Goal: Check status: Check status

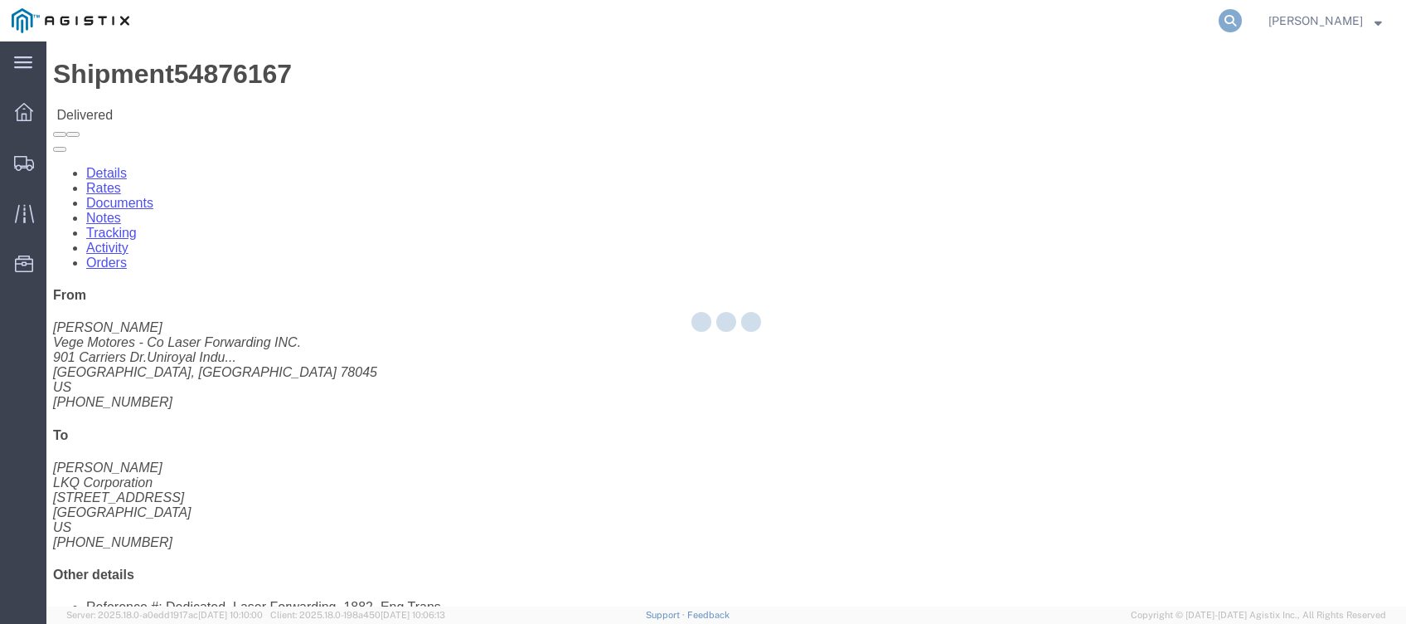
click at [1239, 23] on icon at bounding box center [1230, 20] width 23 height 23
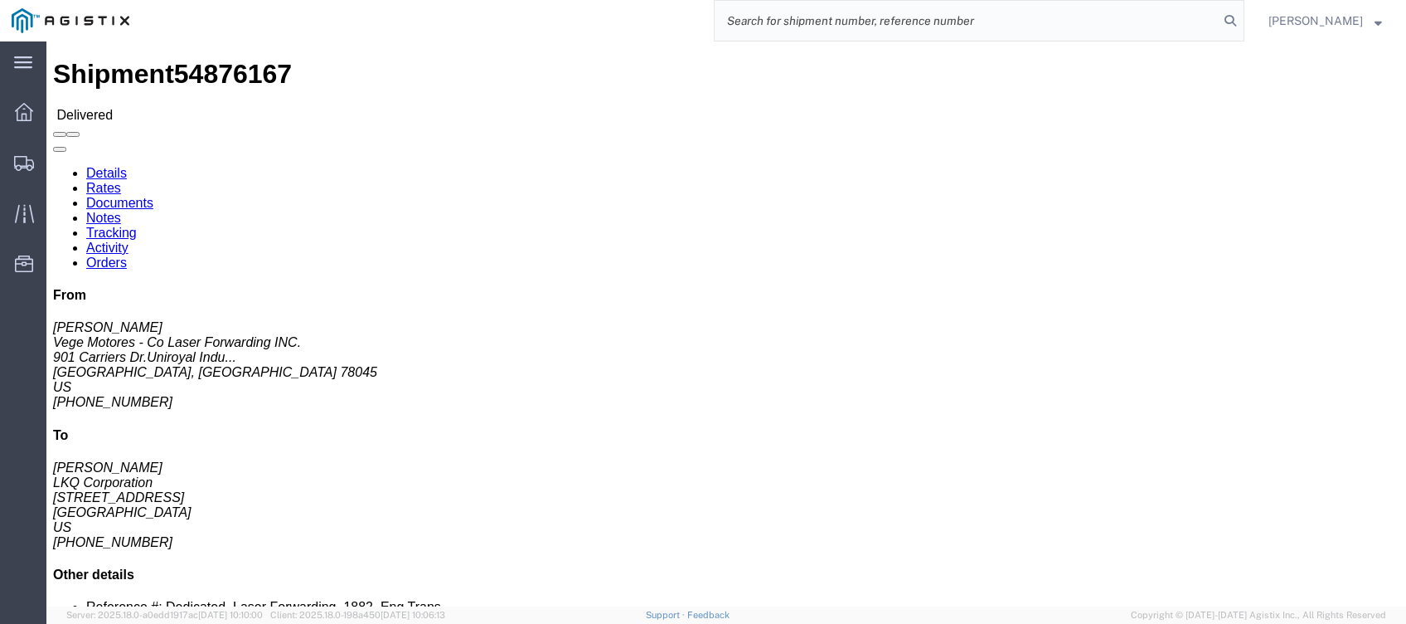
click at [1093, 26] on input "search" at bounding box center [967, 21] width 504 height 40
paste input "56431641"
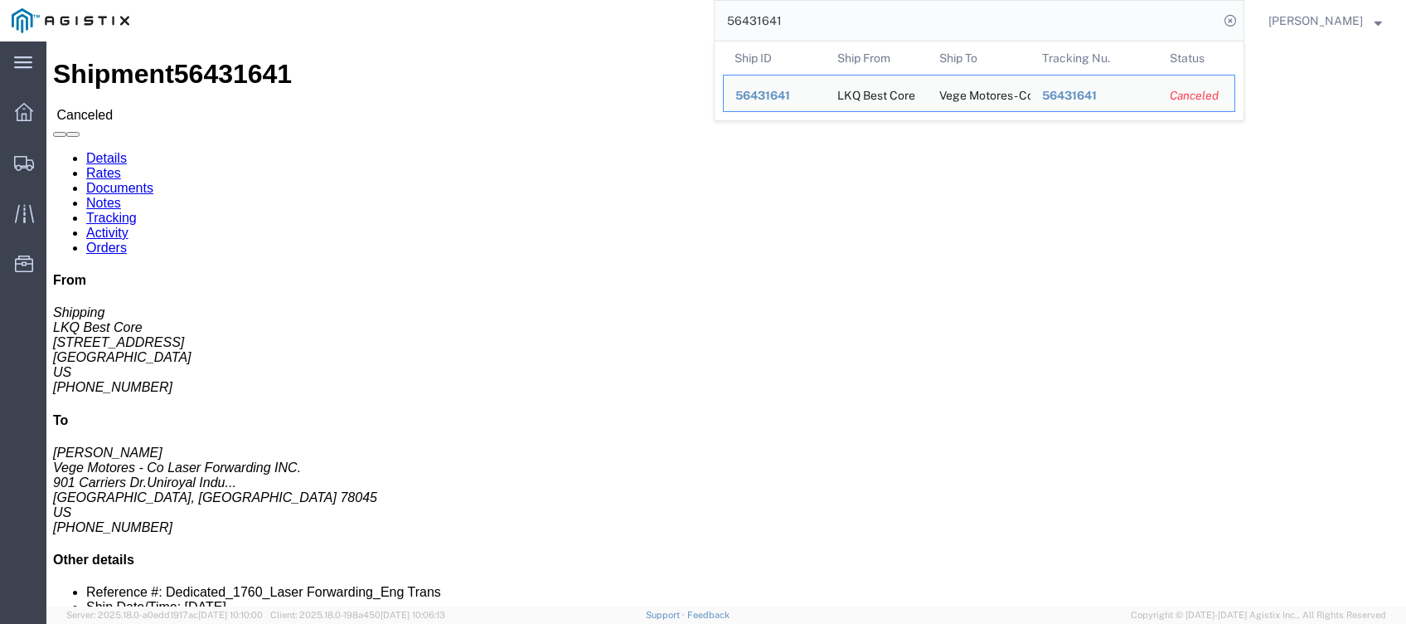
click at [794, 28] on input "56431641" at bounding box center [967, 21] width 504 height 40
paste input "383302"
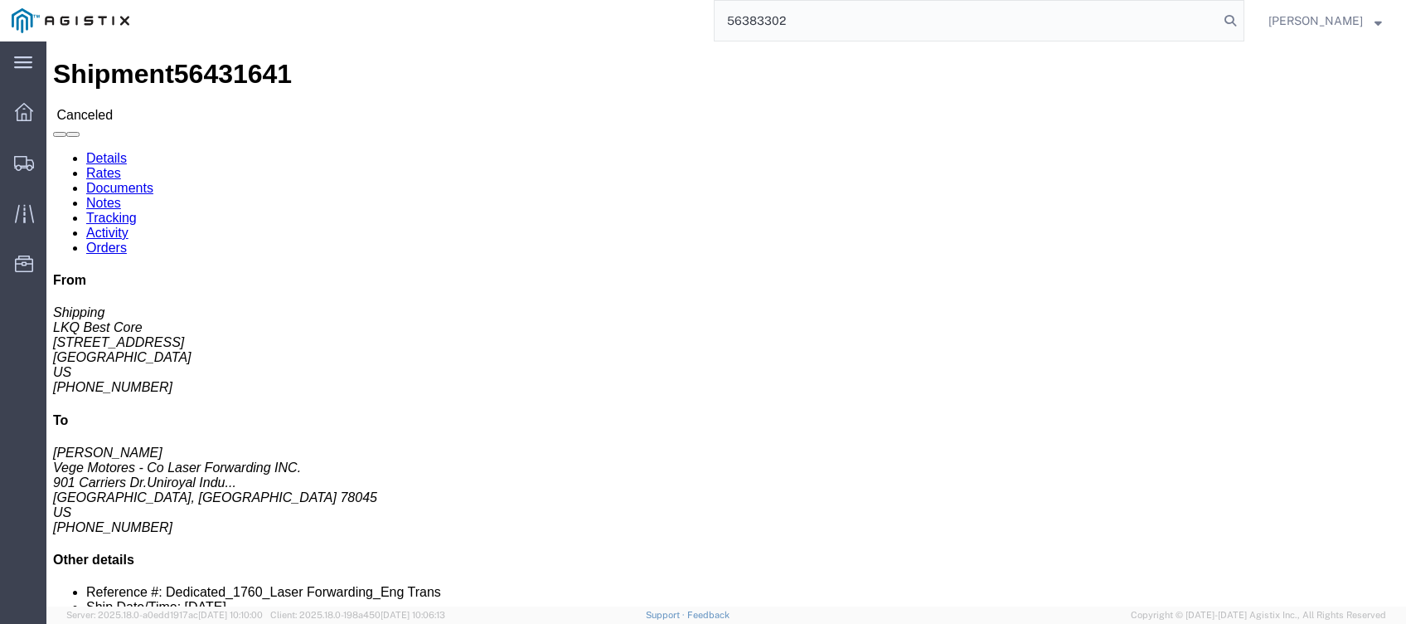
type input "56383302"
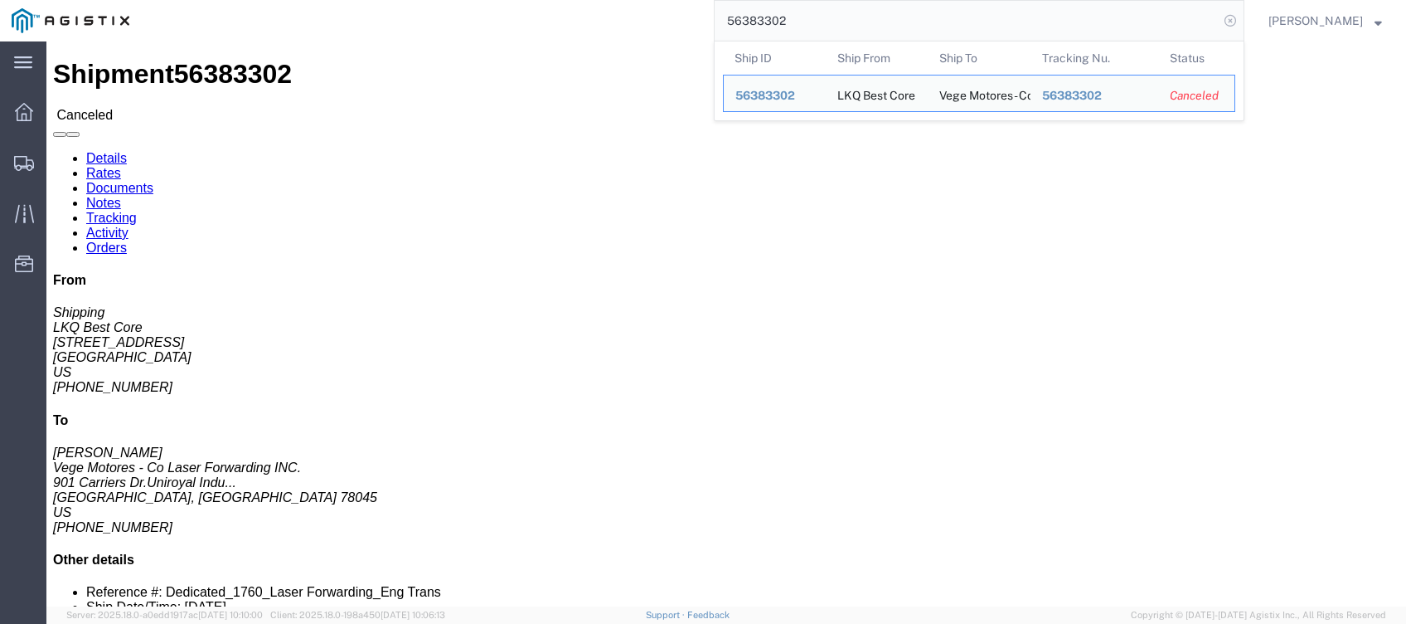
click at [1239, 21] on icon at bounding box center [1230, 20] width 23 height 23
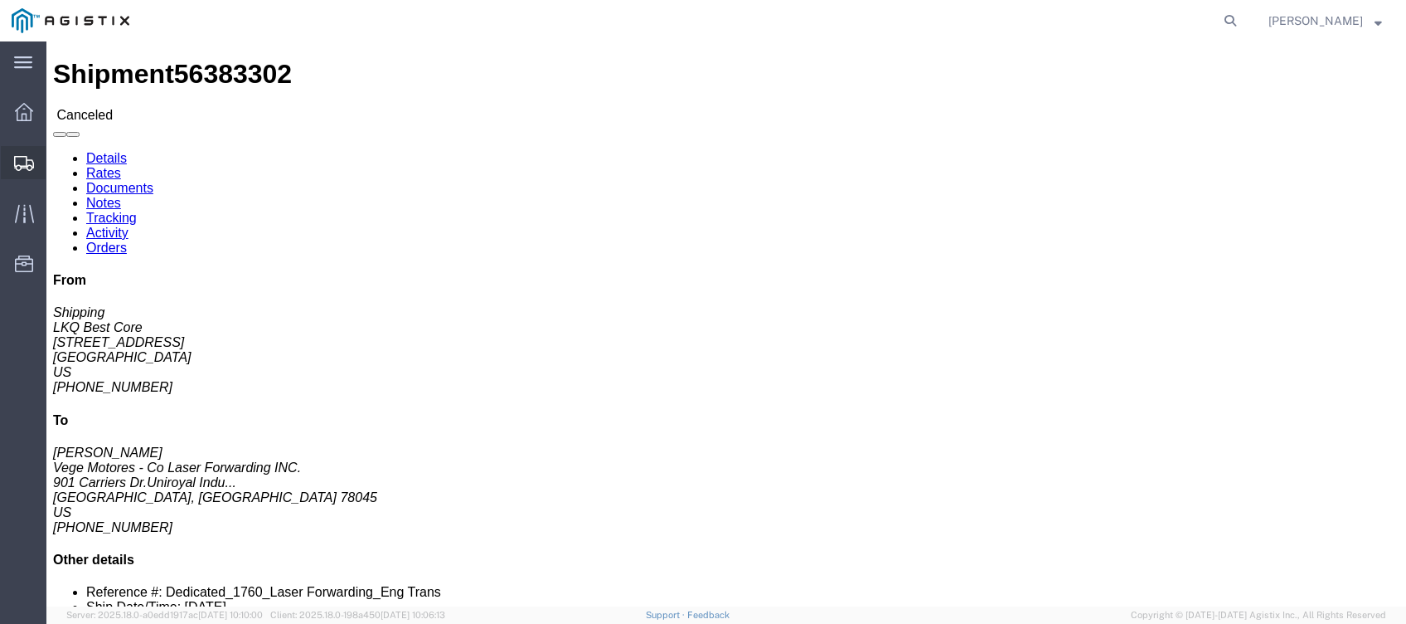
click at [28, 152] on div at bounding box center [24, 162] width 46 height 33
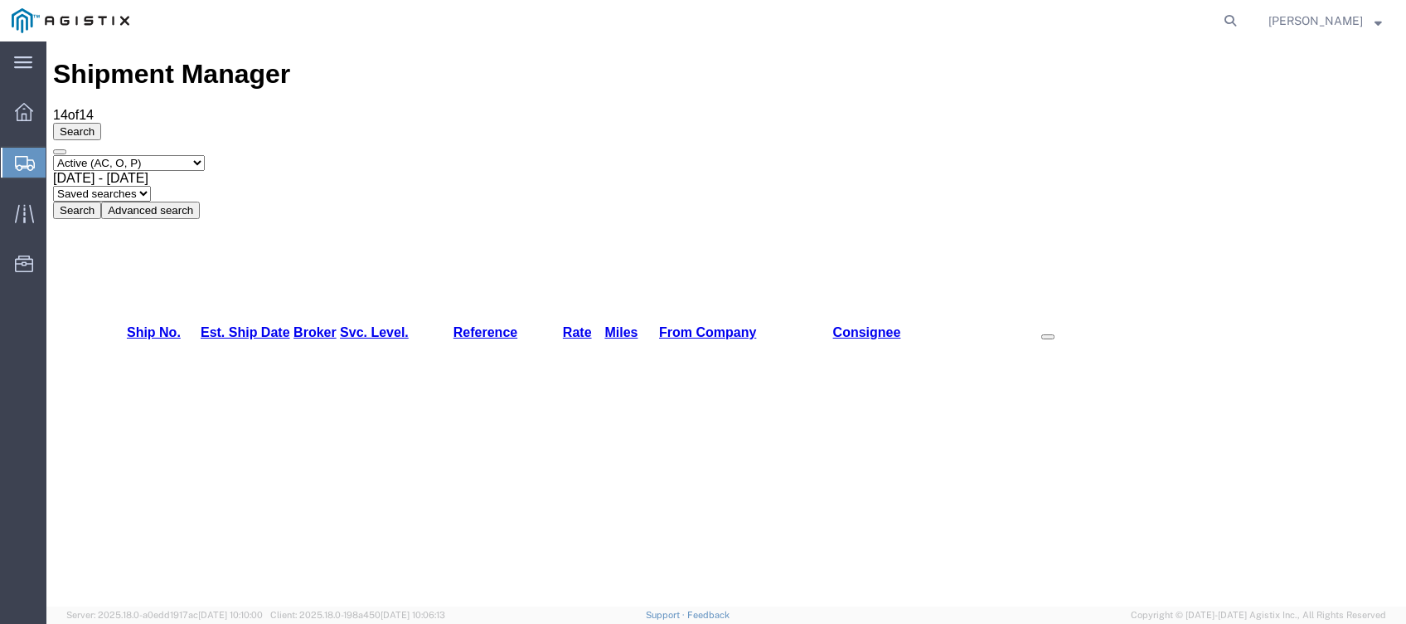
click at [148, 155] on select "Select status Active (AC, O, P) All Approved Awaiting Confirmation (AC) Booked …" at bounding box center [129, 163] width 152 height 16
select select "BOOK"
click at [53, 155] on select "Select status Active (AC, O, P) All Approved Awaiting Confirmation (AC) Booked …" at bounding box center [129, 163] width 152 height 16
click at [148, 171] on span "[DATE] - [DATE]" at bounding box center [100, 178] width 95 height 14
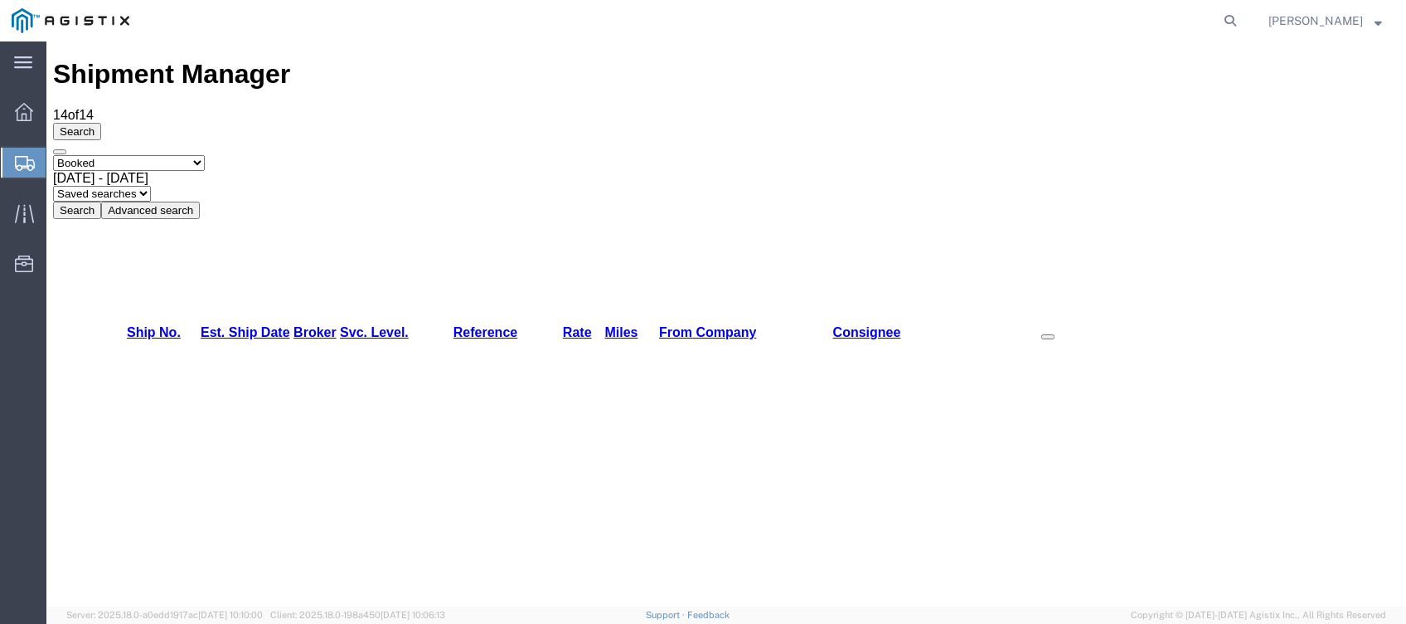
click at [101, 202] on button "Search" at bounding box center [77, 210] width 48 height 17
drag, startPoint x: 407, startPoint y: 110, endPoint x: 418, endPoint y: 131, distance: 23.4
click at [148, 171] on span "[DATE] - [DATE]" at bounding box center [100, 178] width 95 height 14
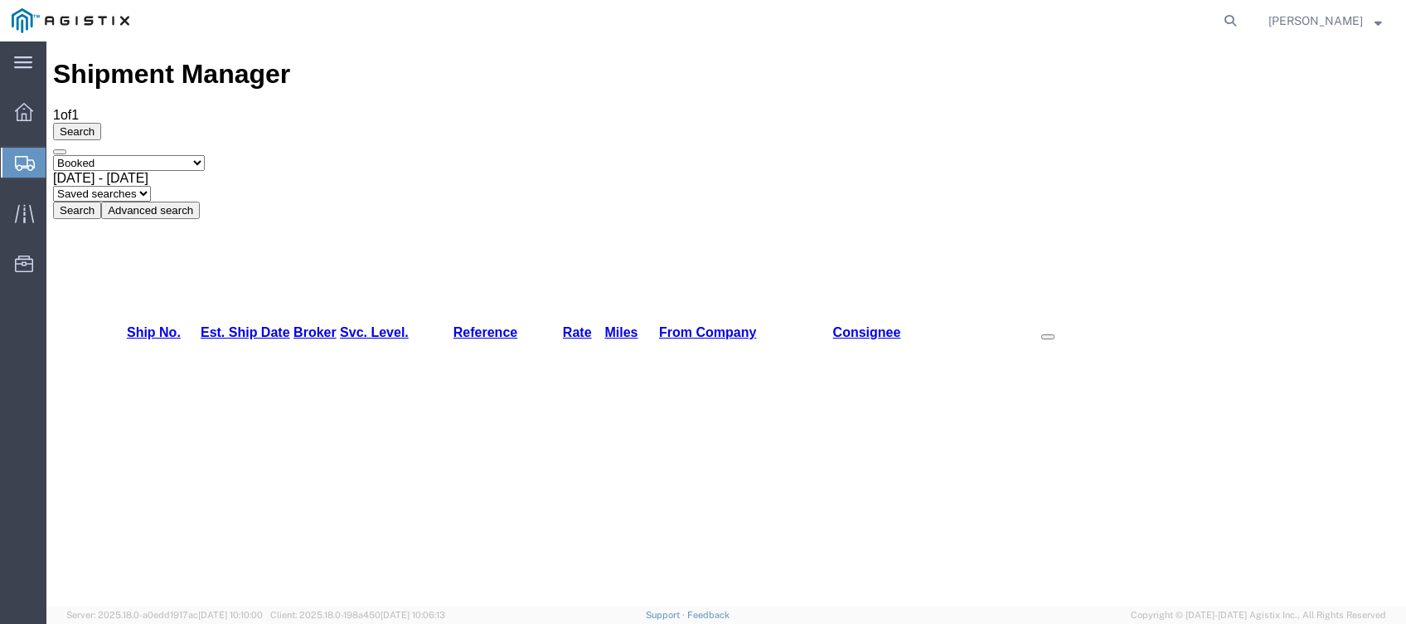
click at [101, 202] on button "Search" at bounding box center [77, 210] width 48 height 17
drag, startPoint x: 194, startPoint y: 186, endPoint x: 118, endPoint y: 189, distance: 76.4
copy link "56431645"
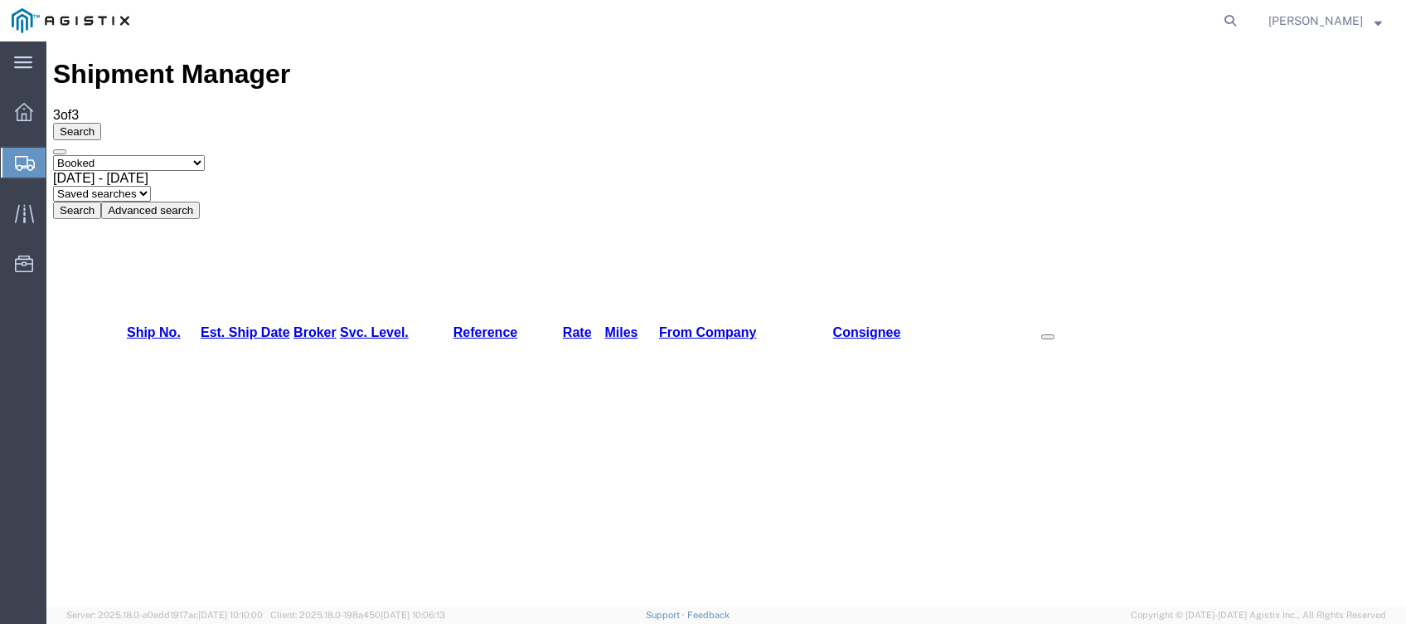
drag, startPoint x: 202, startPoint y: 188, endPoint x: 108, endPoint y: 185, distance: 93.8
copy tr "56431645"
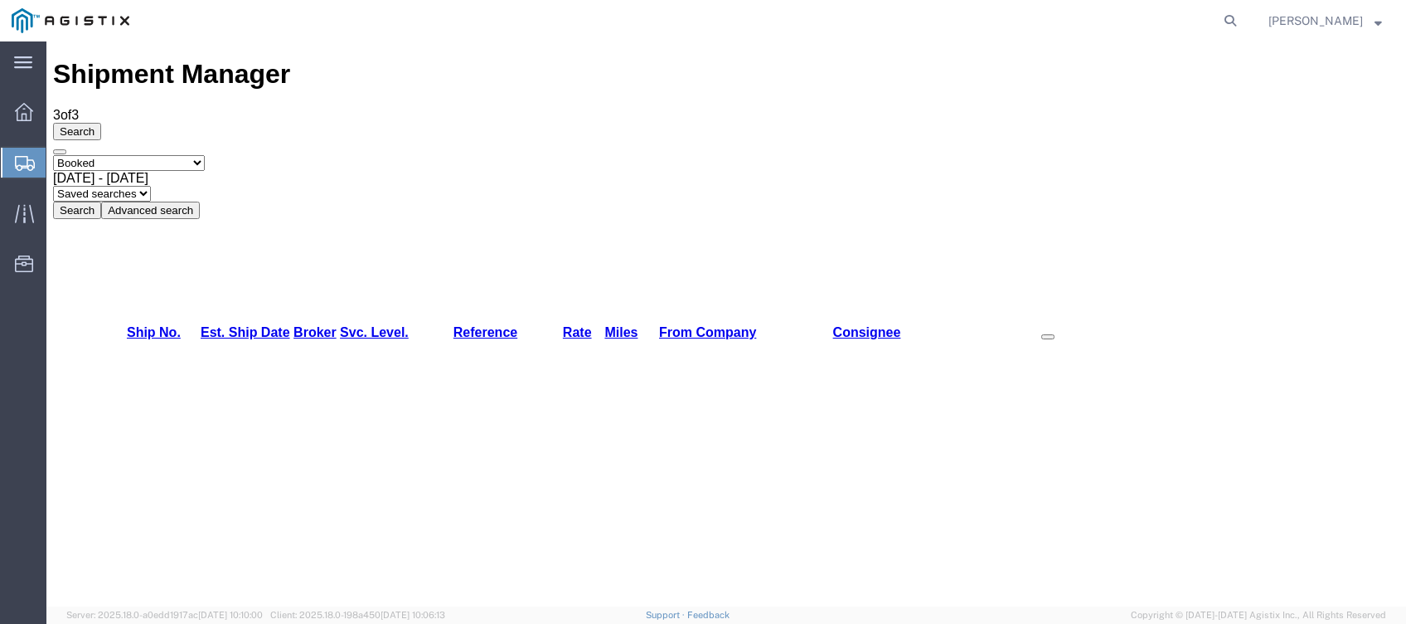
drag, startPoint x: 172, startPoint y: 186, endPoint x: 121, endPoint y: 192, distance: 51.7
copy link "56431645"
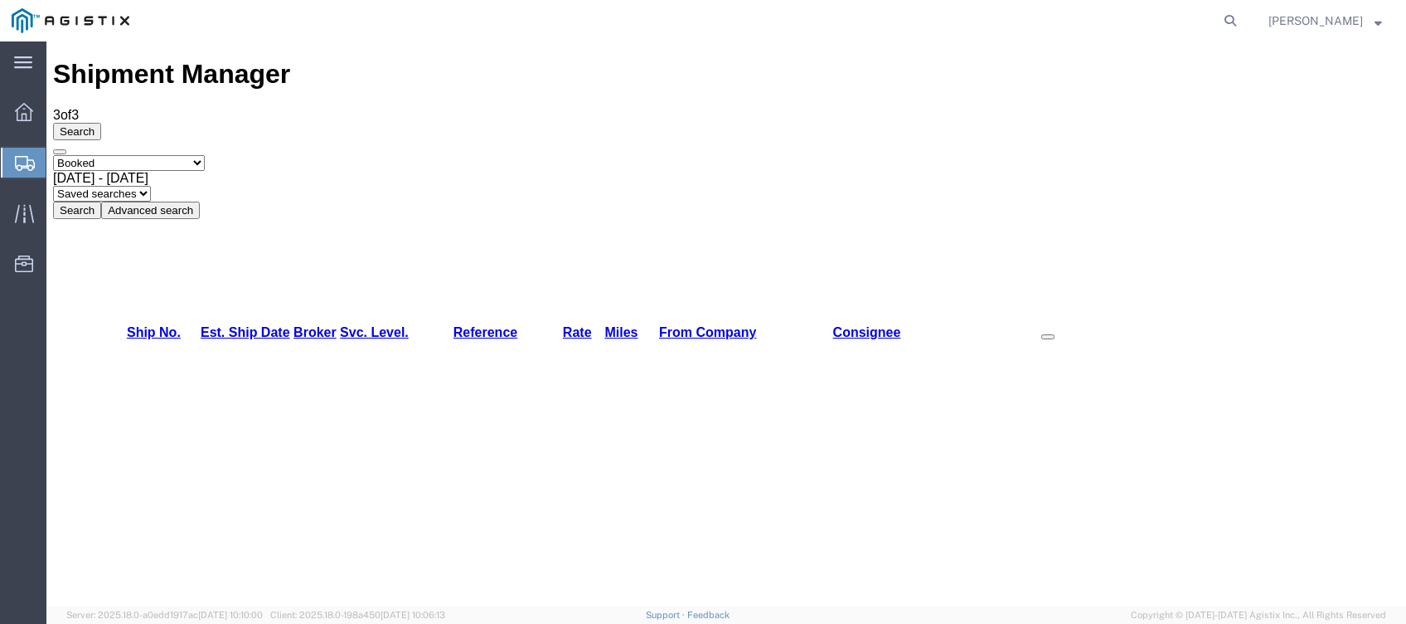
drag, startPoint x: 182, startPoint y: 188, endPoint x: 119, endPoint y: 181, distance: 63.5
copy link "56431645"
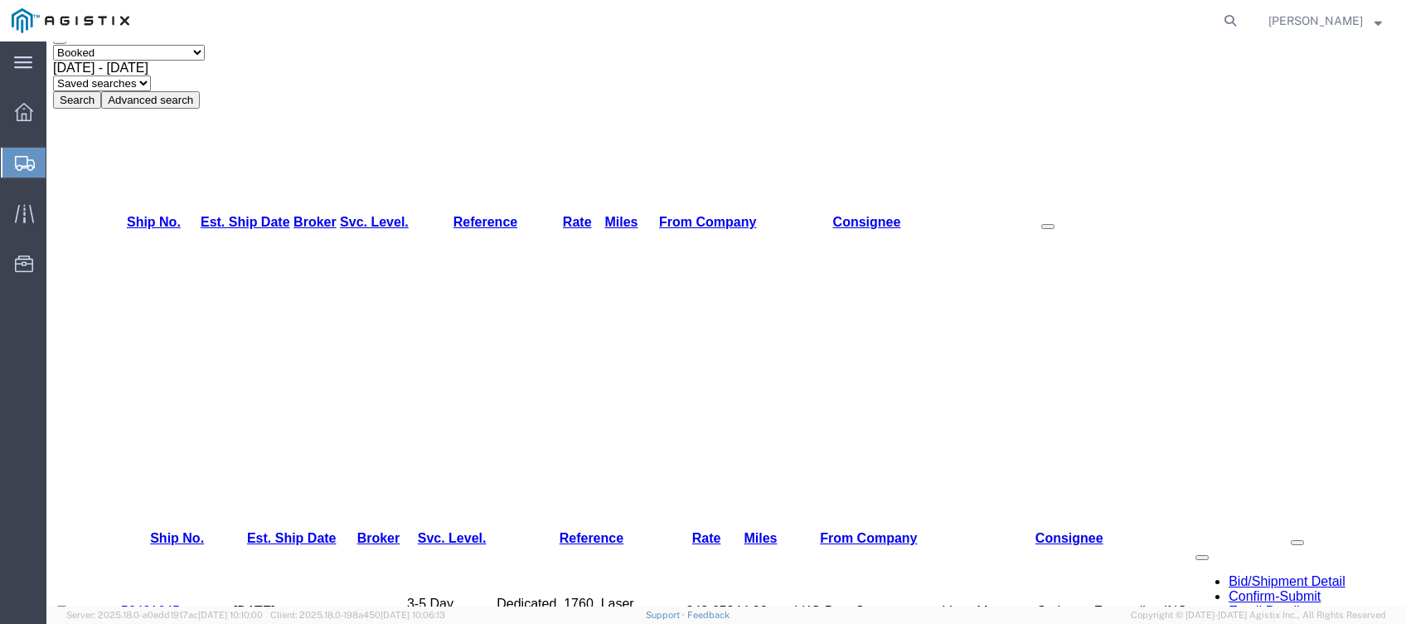
scroll to position [139, 0]
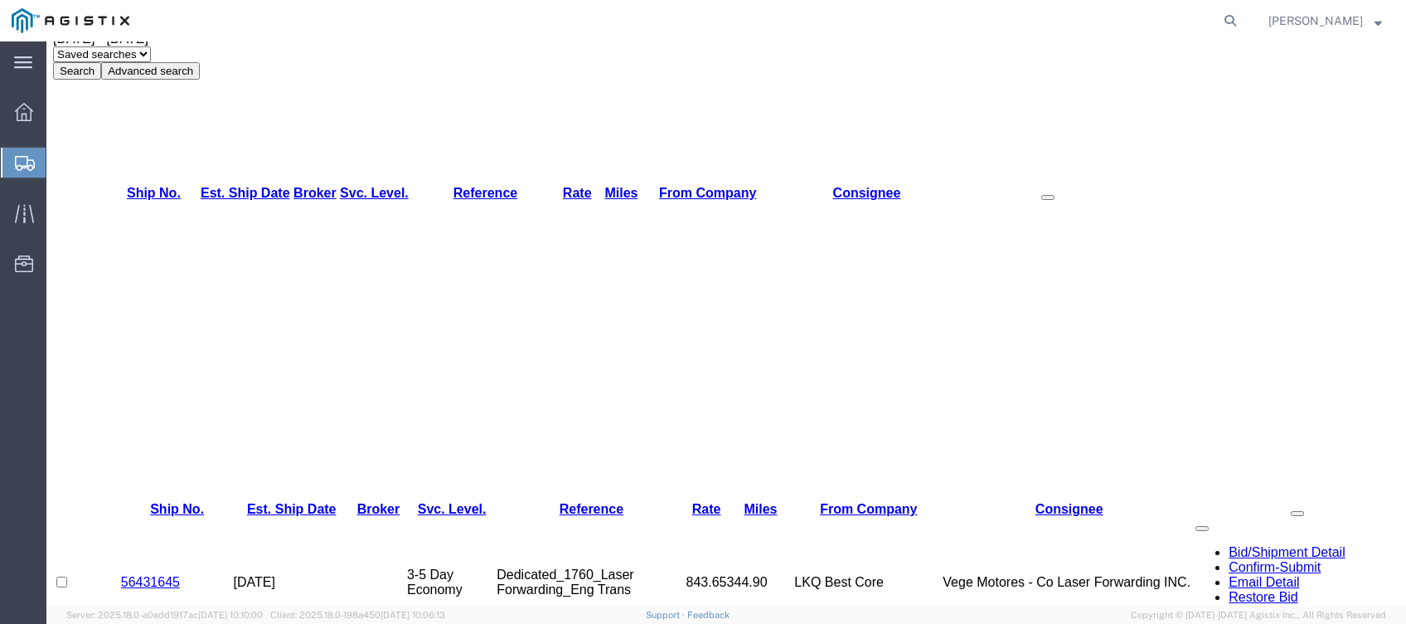
drag, startPoint x: 179, startPoint y: 313, endPoint x: 120, endPoint y: 311, distance: 58.9
copy link "56397346"
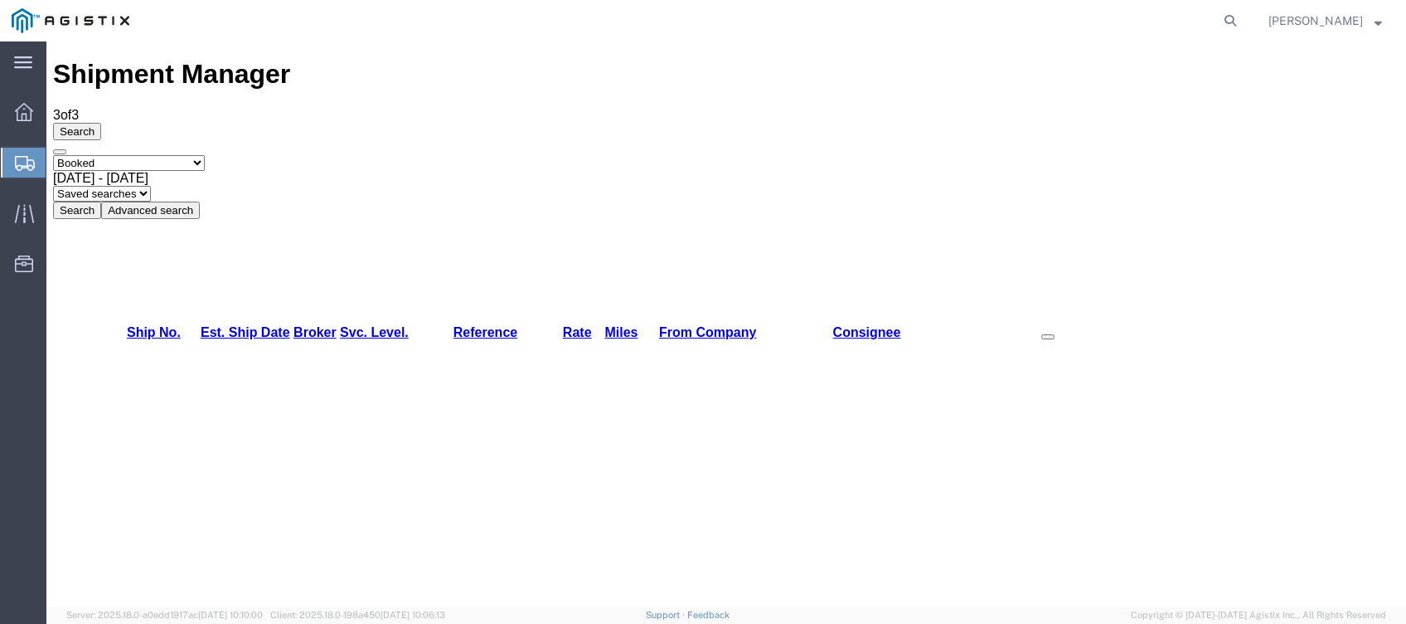
click at [148, 171] on span "[DATE] - [DATE]" at bounding box center [100, 178] width 95 height 14
click at [101, 202] on button "Search" at bounding box center [77, 210] width 48 height 17
drag, startPoint x: 187, startPoint y: 183, endPoint x: 124, endPoint y: 189, distance: 63.3
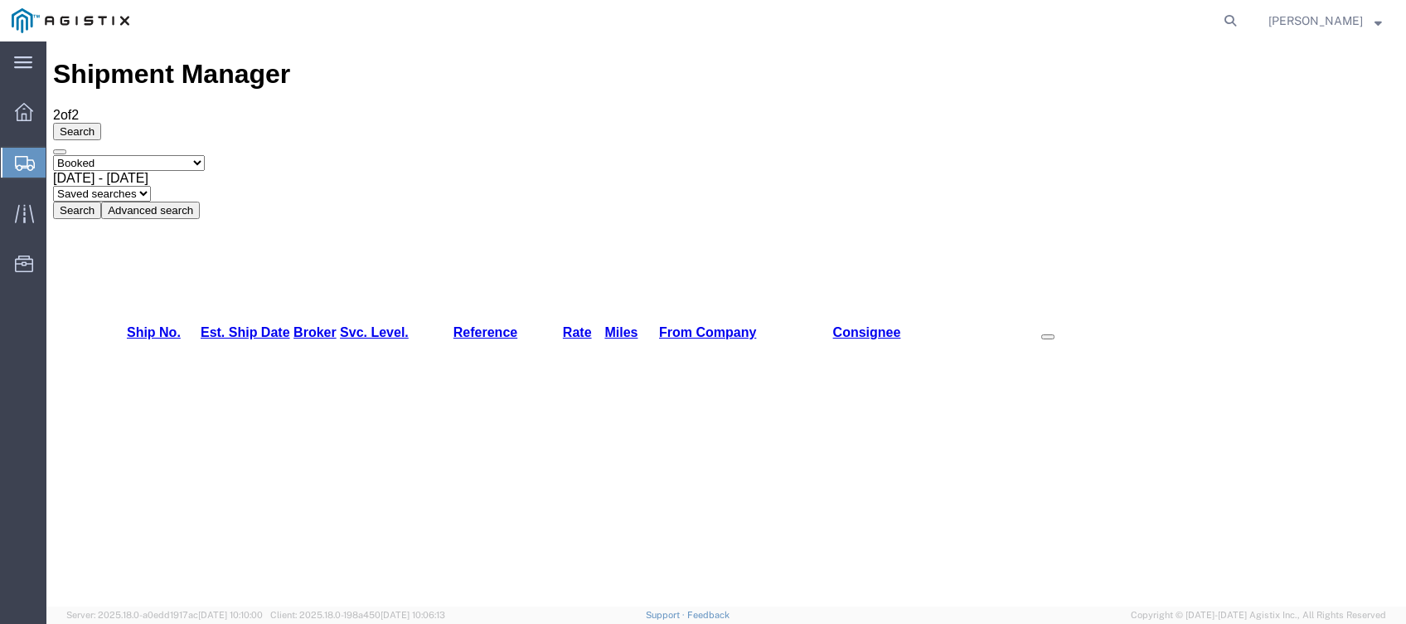
copy link "56431650"
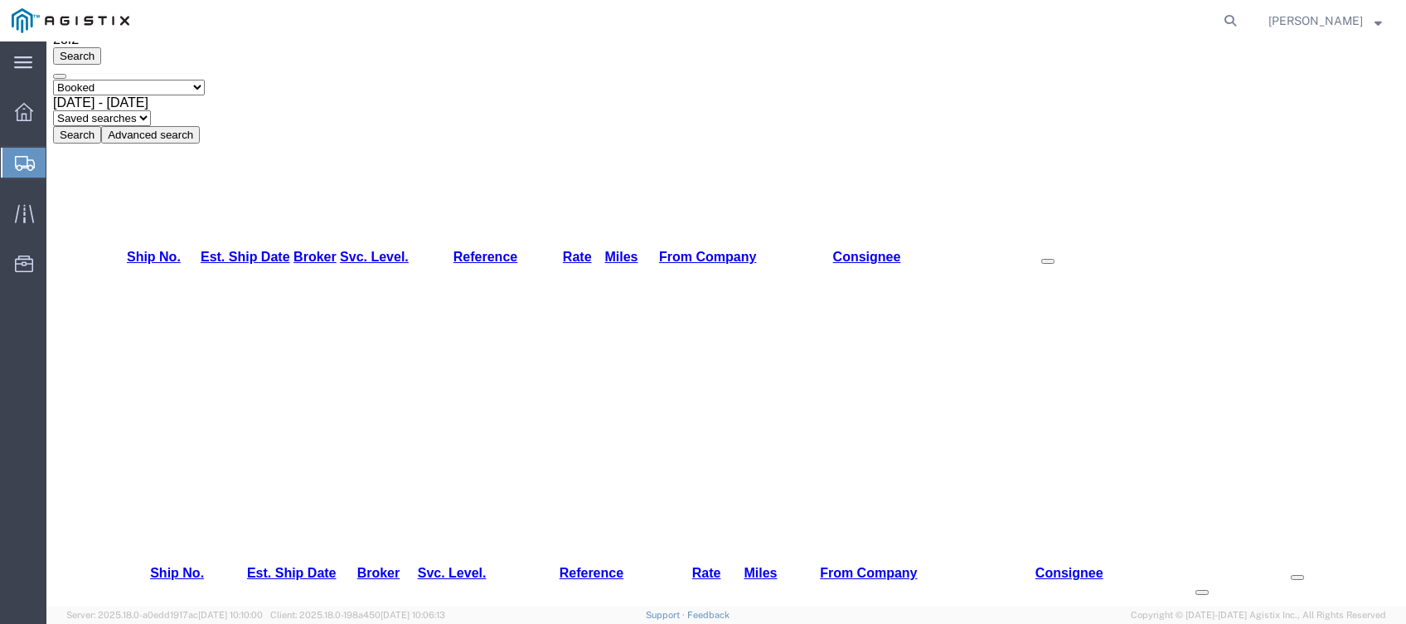
scroll to position [110, 0]
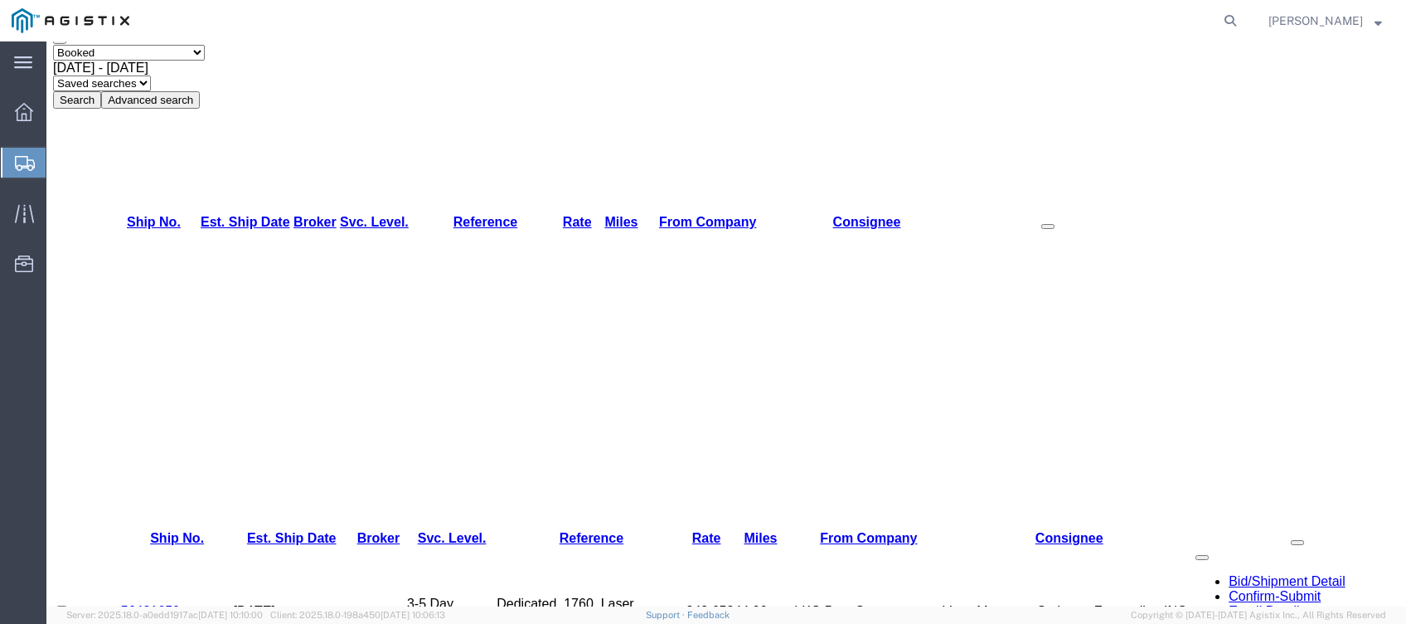
drag, startPoint x: 182, startPoint y: 336, endPoint x: 120, endPoint y: 341, distance: 62.4
copy link "56411594"
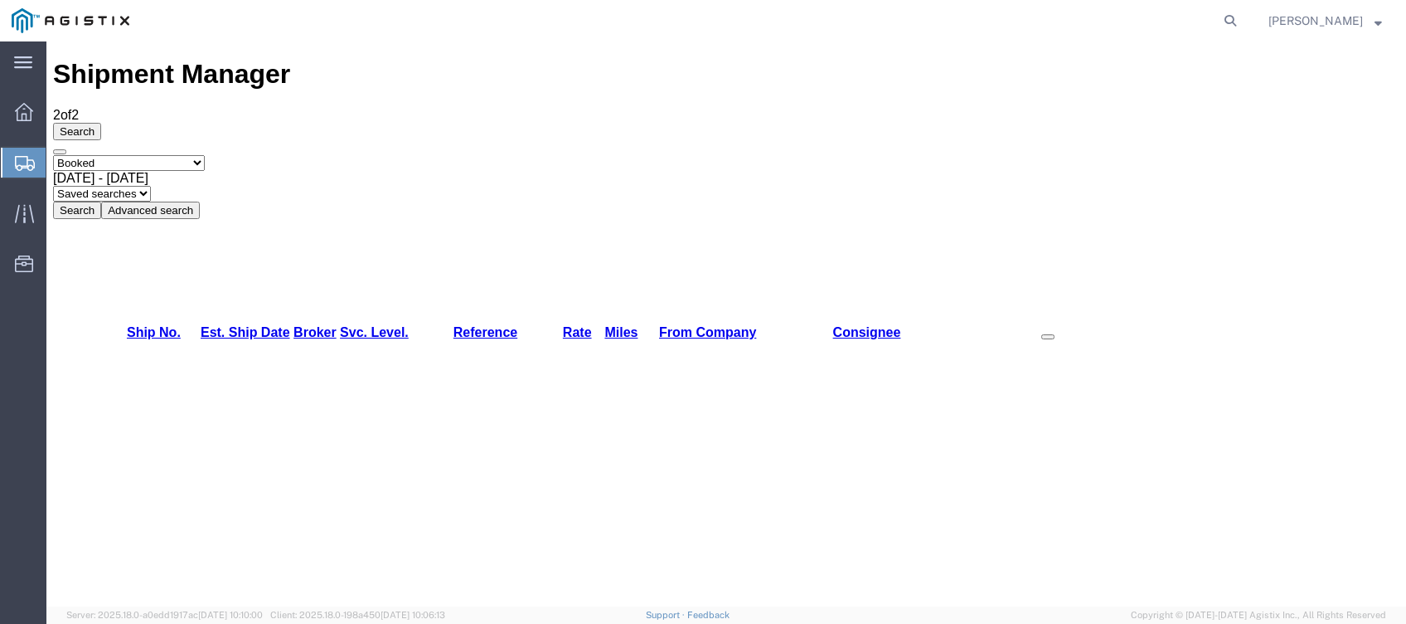
click at [325, 171] on div "[DATE] - [DATE]" at bounding box center [726, 178] width 1347 height 15
click at [101, 202] on button "Search" at bounding box center [77, 210] width 48 height 17
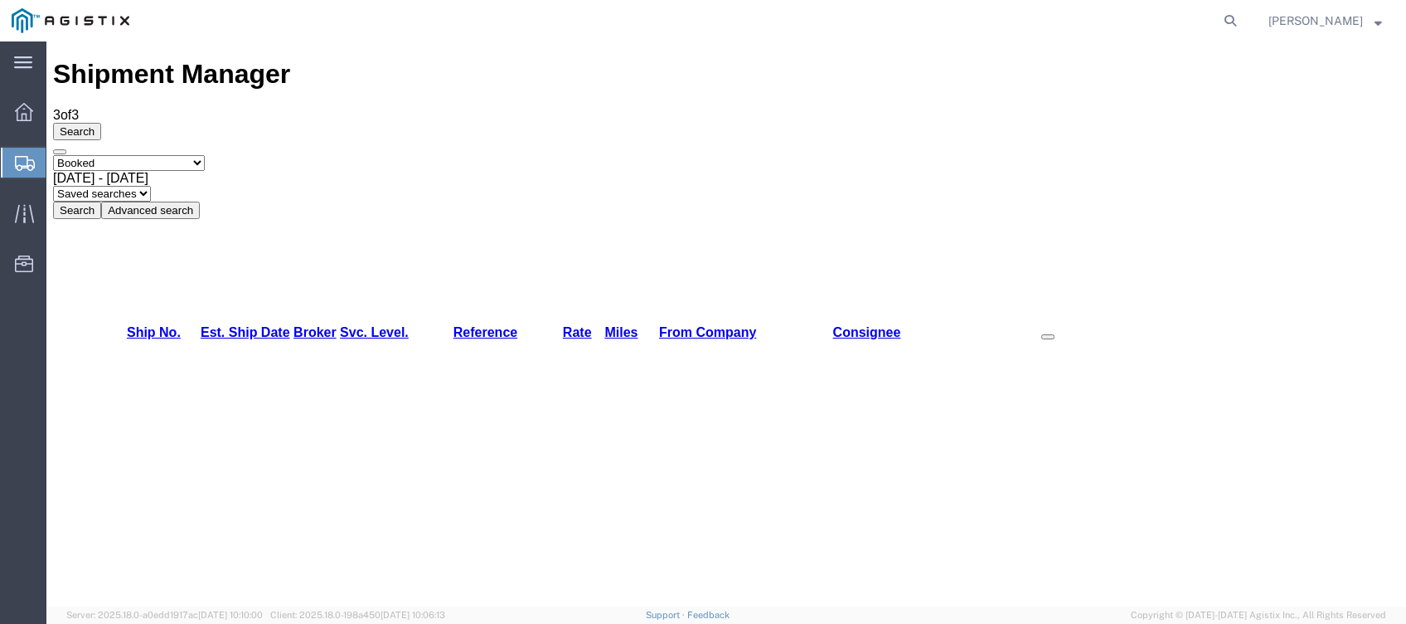
drag, startPoint x: 192, startPoint y: 191, endPoint x: 111, endPoint y: 191, distance: 80.4
copy tr "56431656"
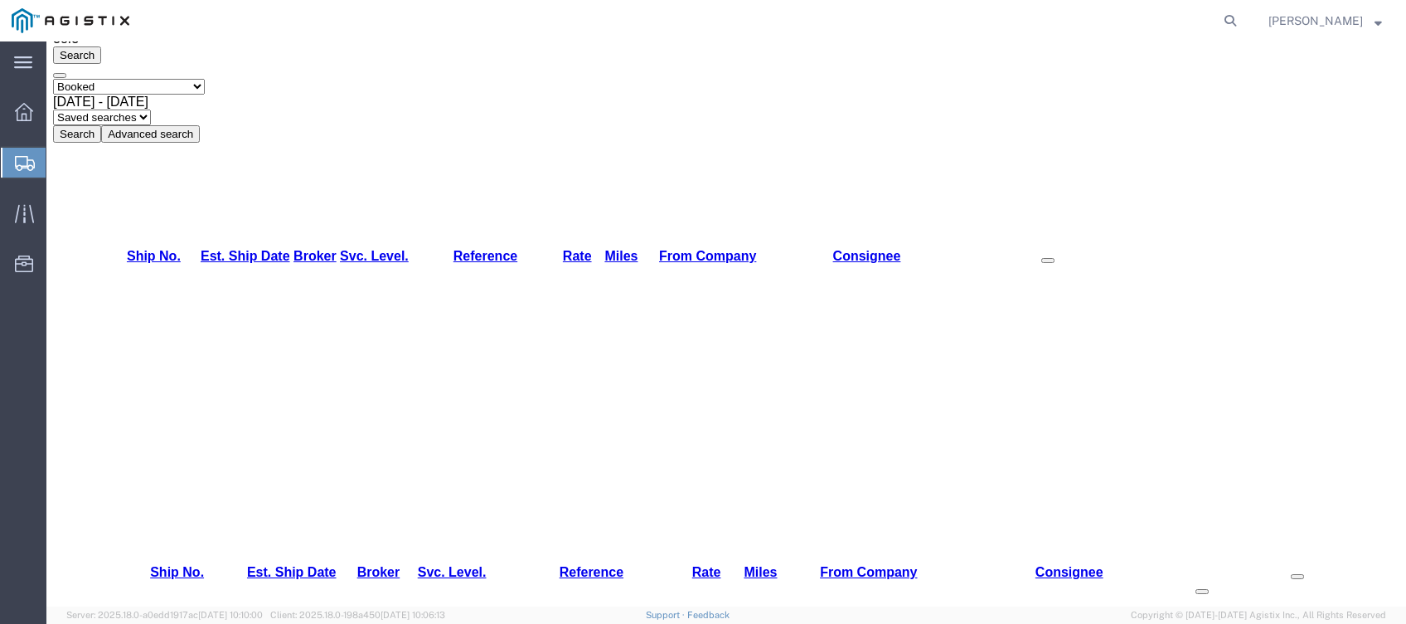
scroll to position [110, 0]
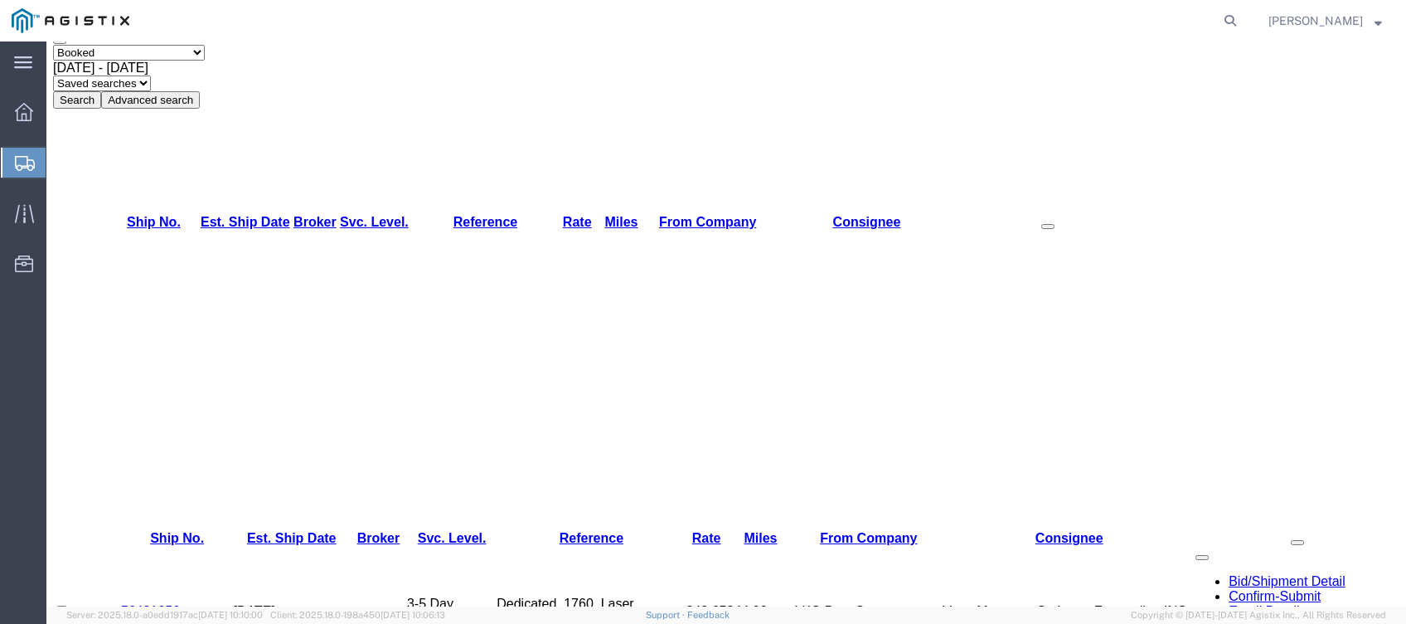
drag, startPoint x: 185, startPoint y: 333, endPoint x: 114, endPoint y: 346, distance: 71.6
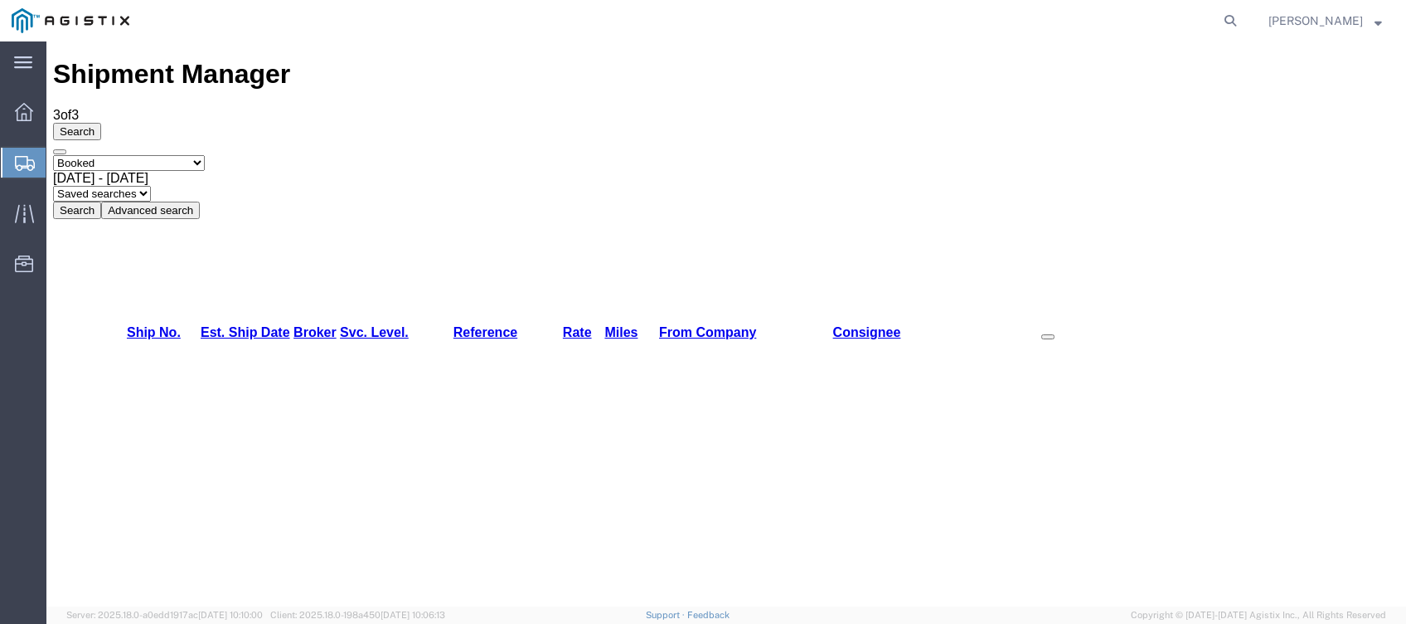
copy link "56425114"
click at [386, 171] on div "[DATE] - [DATE]" at bounding box center [726, 178] width 1347 height 15
click at [101, 202] on button "Search" at bounding box center [77, 210] width 48 height 17
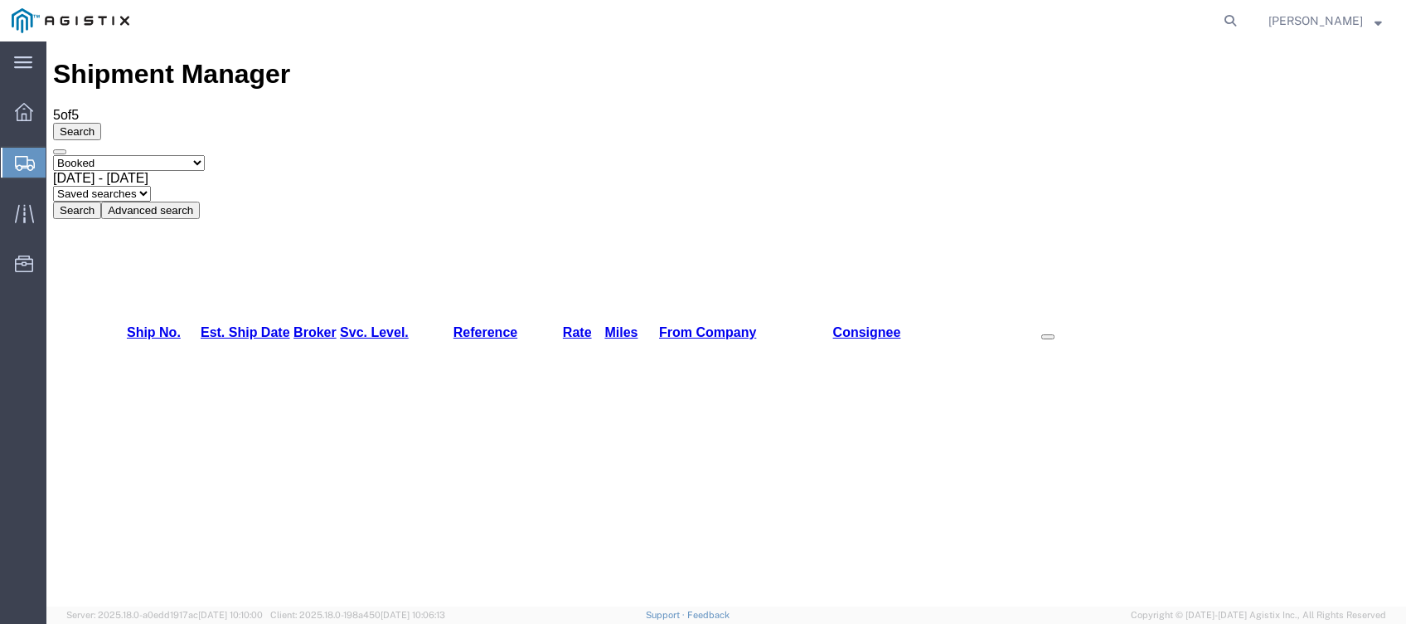
drag, startPoint x: 181, startPoint y: 182, endPoint x: 124, endPoint y: 199, distance: 59.8
drag, startPoint x: 183, startPoint y: 507, endPoint x: 119, endPoint y: 507, distance: 63.9
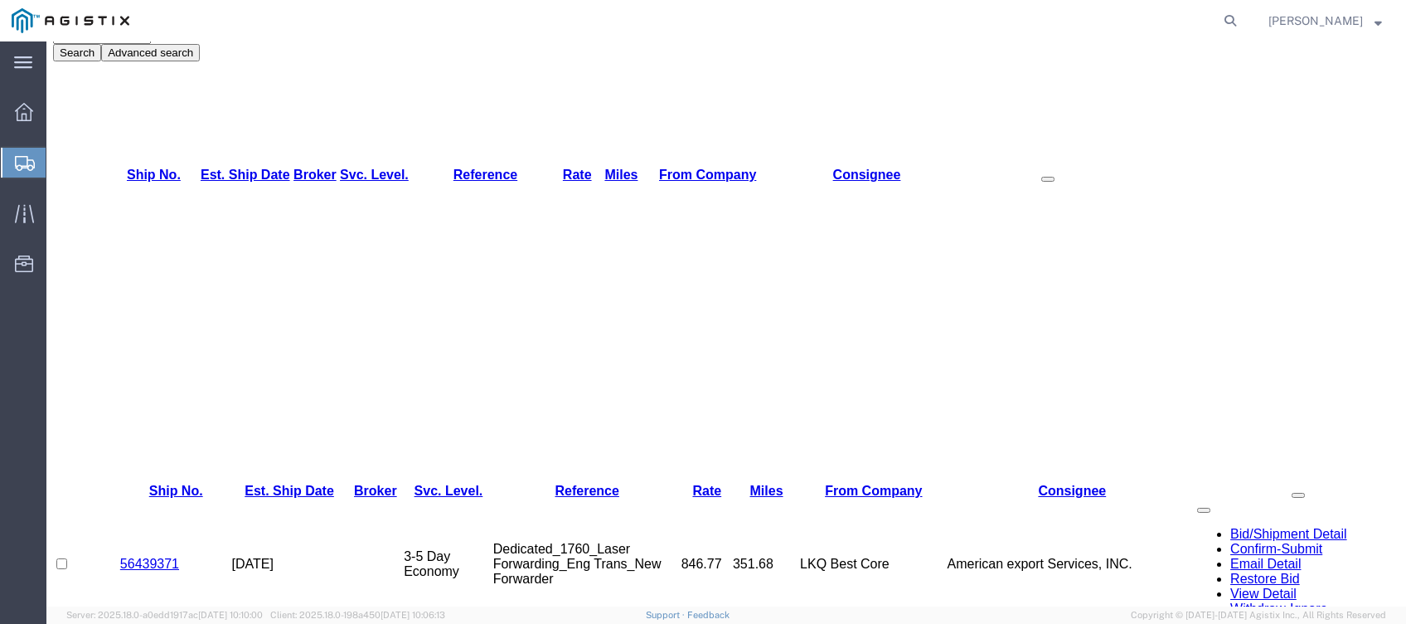
scroll to position [196, 0]
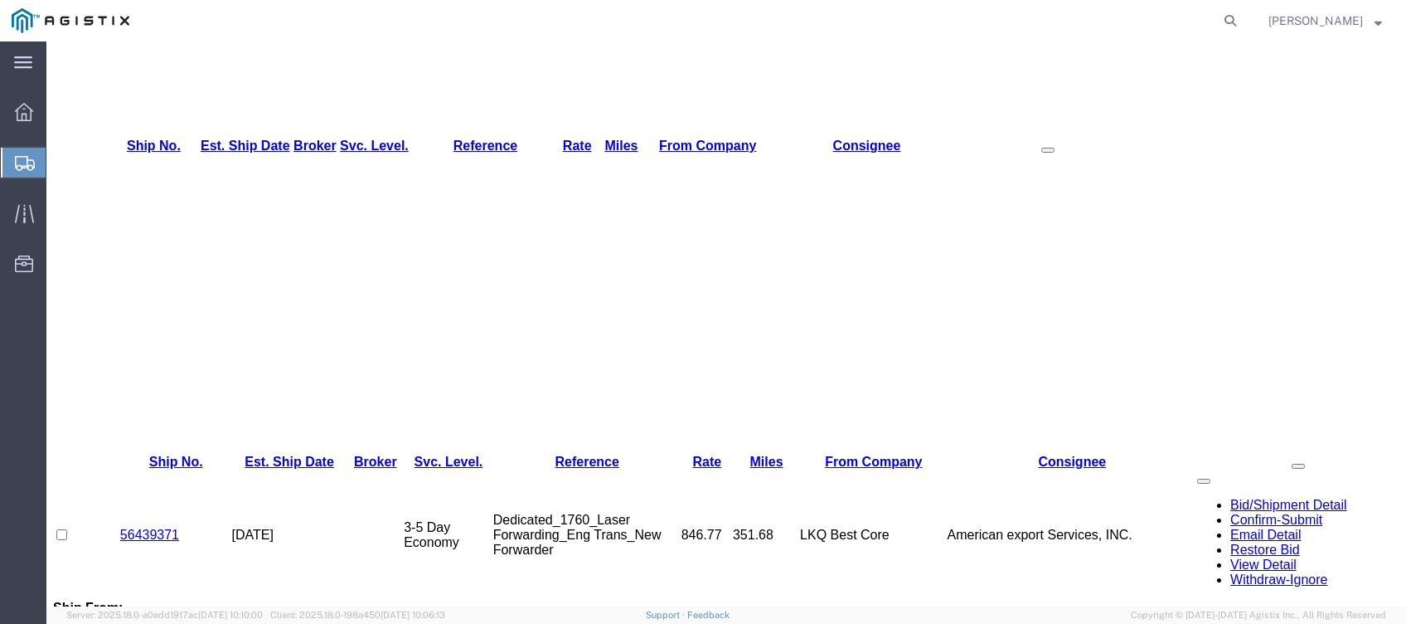
scroll to position [221, 0]
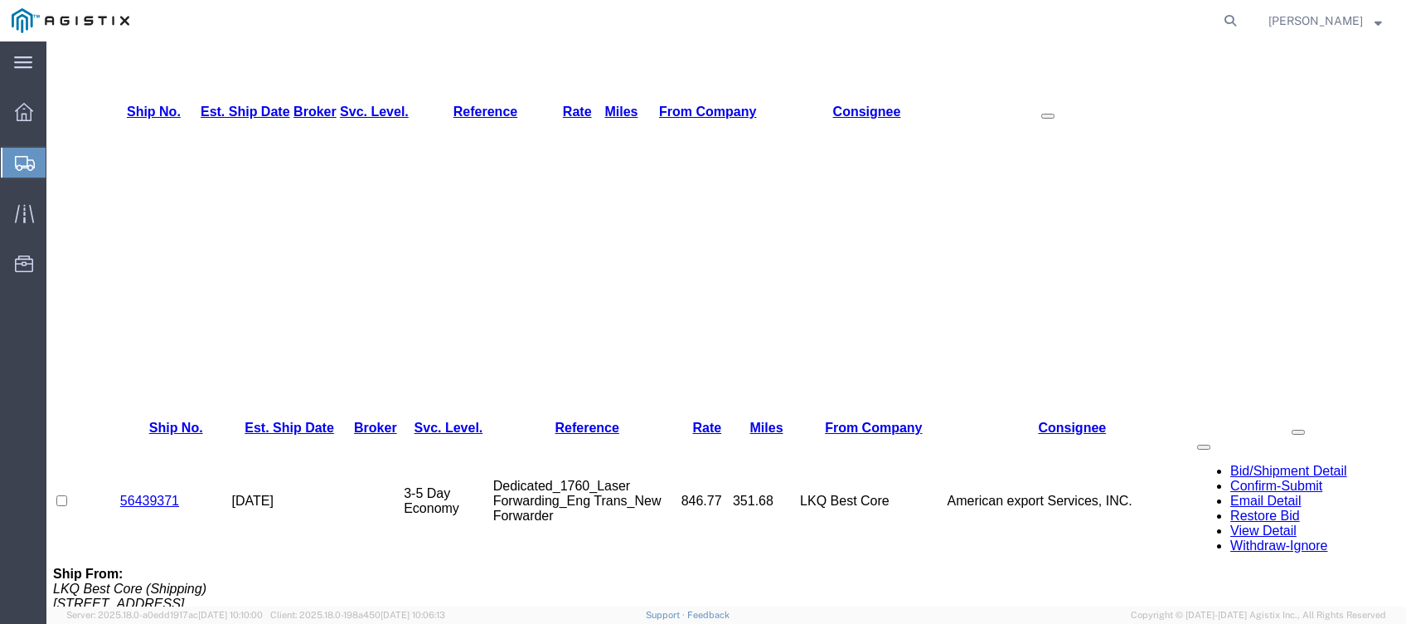
drag, startPoint x: 498, startPoint y: 407, endPoint x: 396, endPoint y: 312, distance: 139.0
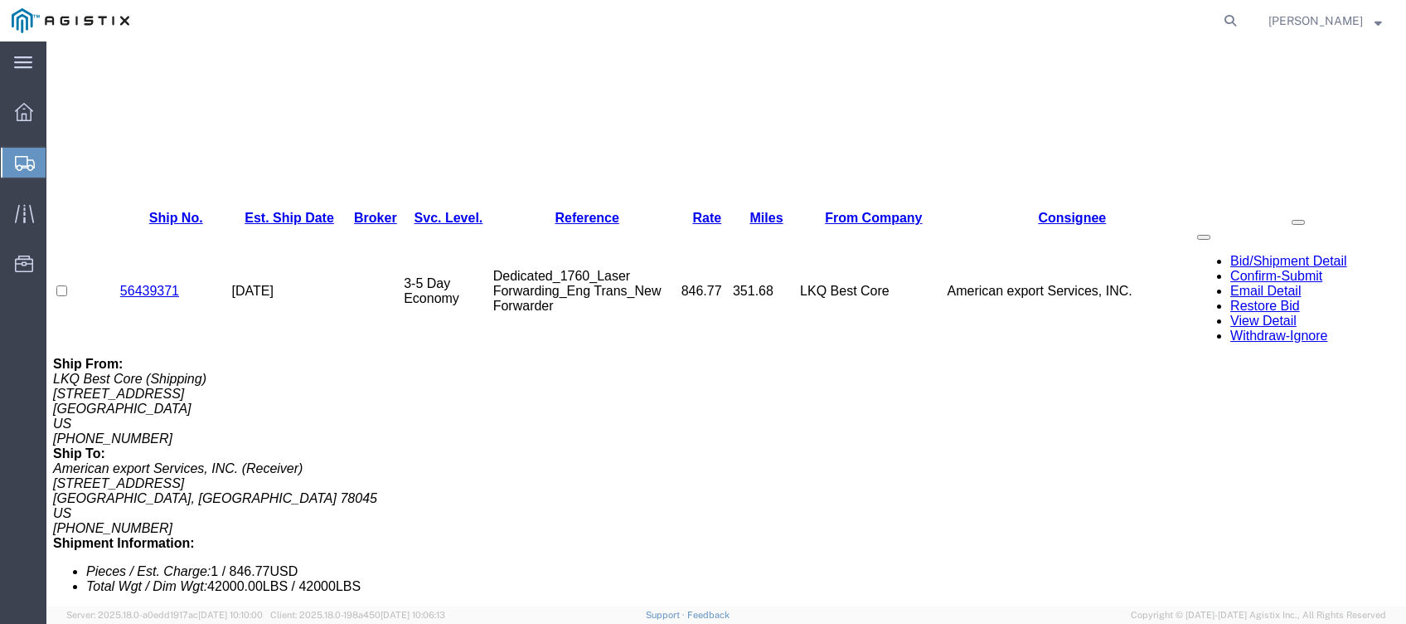
scroll to position [209, 0]
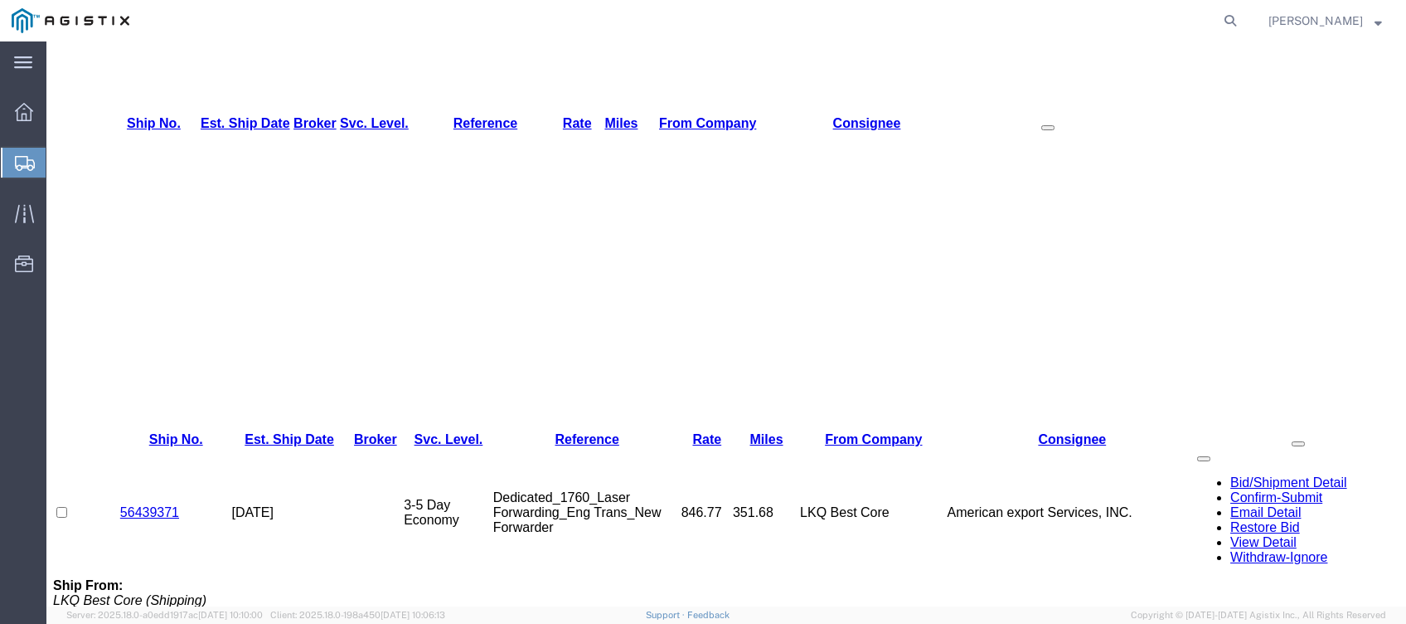
drag, startPoint x: 182, startPoint y: 264, endPoint x: 121, endPoint y: 270, distance: 61.6
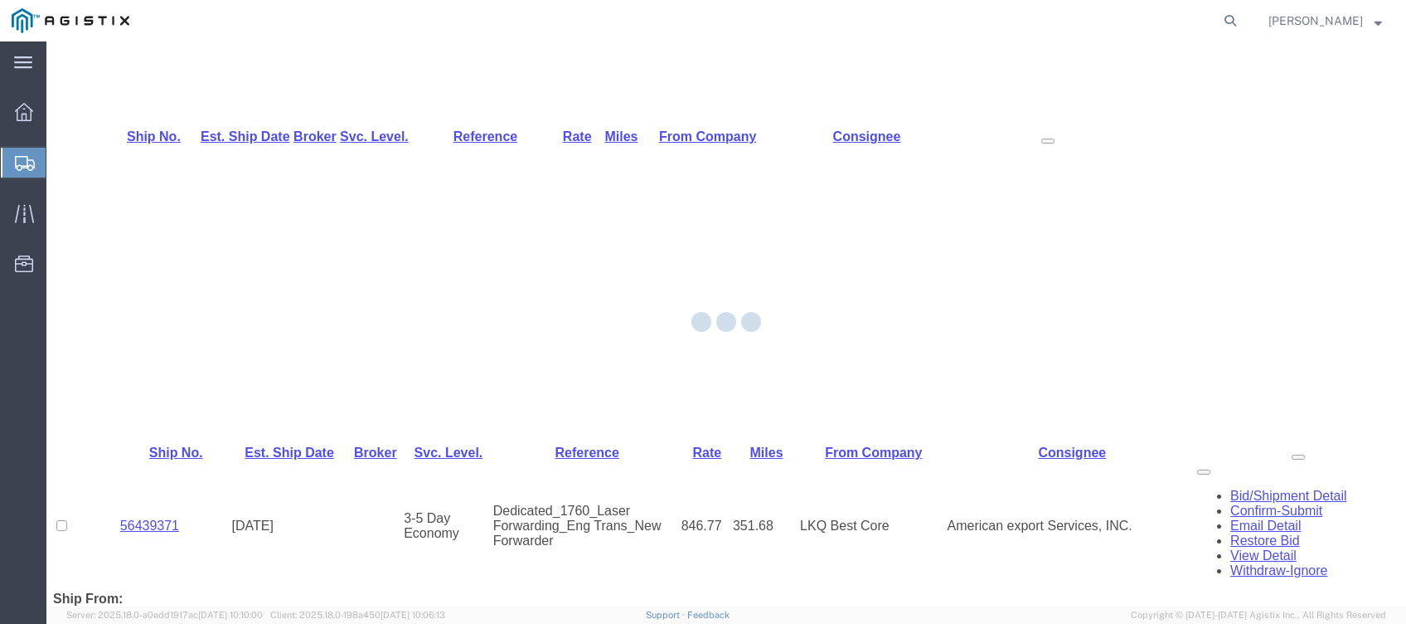
scroll to position [209, 0]
